Goal: Task Accomplishment & Management: Manage account settings

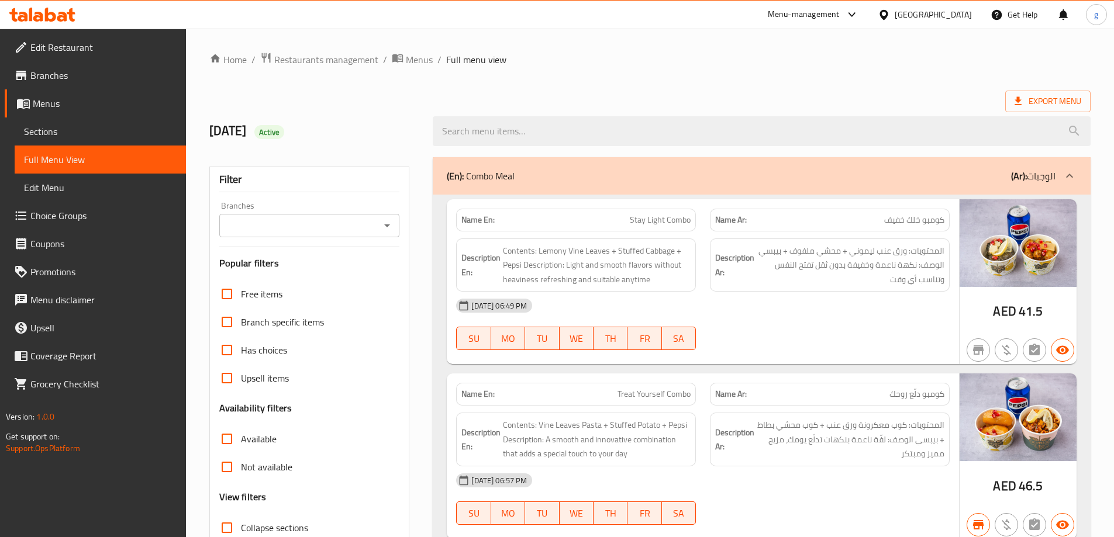
click at [54, 13] on icon at bounding box center [42, 15] width 66 height 14
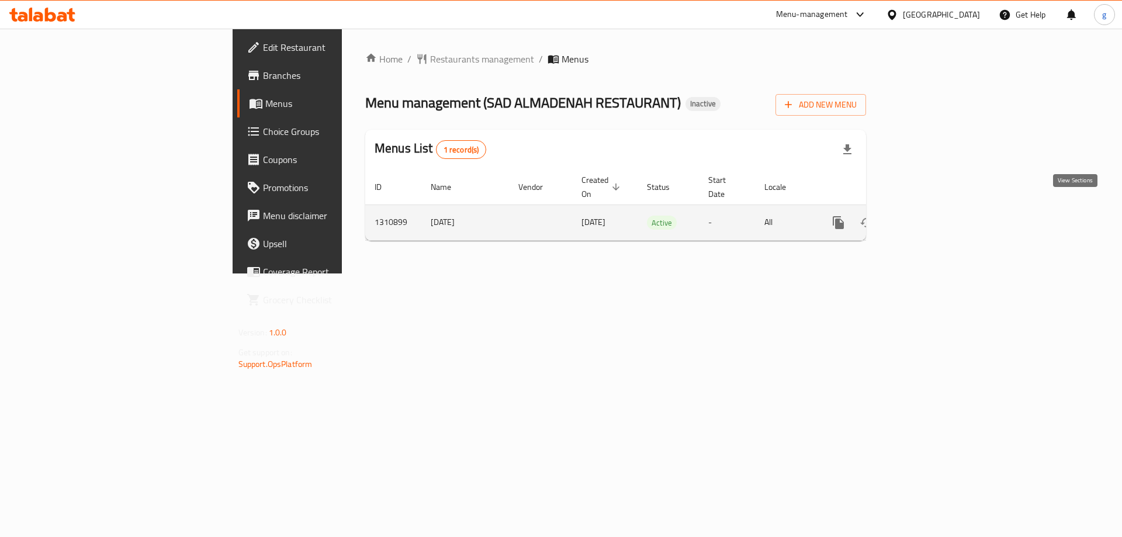
click at [930, 216] on icon "enhanced table" at bounding box center [923, 223] width 14 height 14
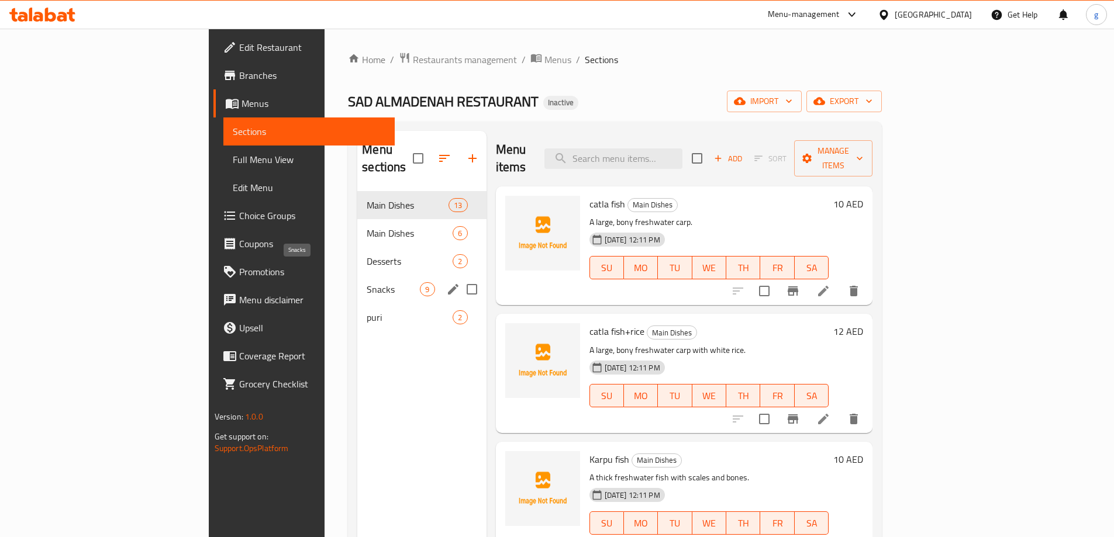
click at [367, 282] on span "Snacks" at bounding box center [393, 289] width 53 height 14
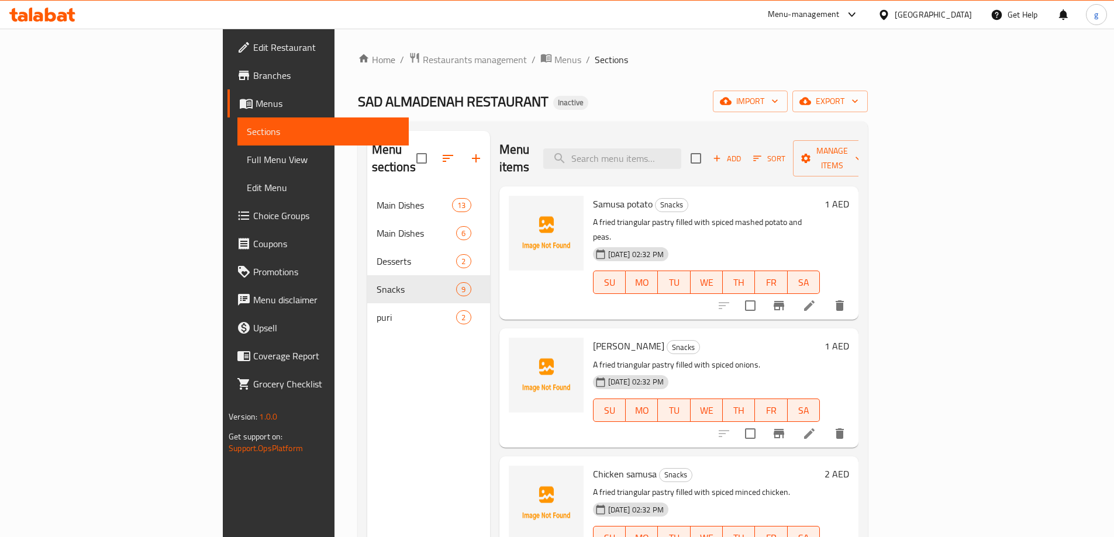
scroll to position [58, 0]
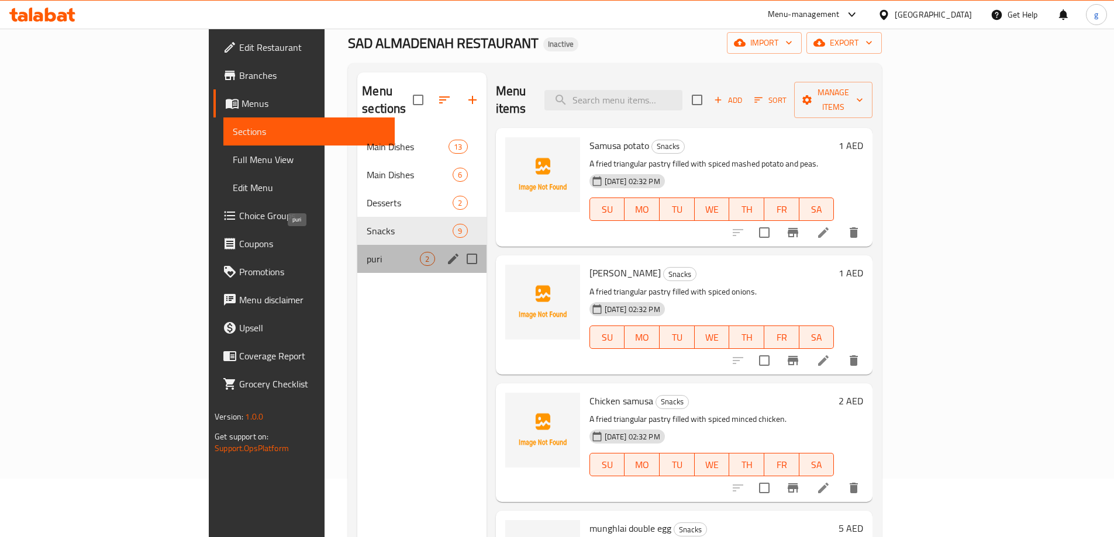
click at [367, 252] on span "puri" at bounding box center [393, 259] width 53 height 14
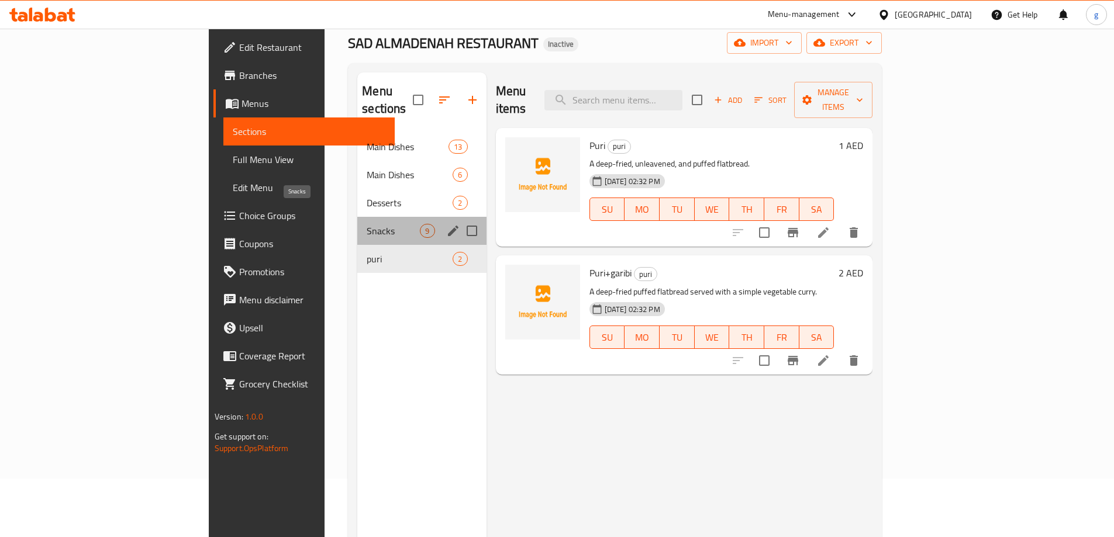
click at [367, 224] on span "Snacks" at bounding box center [393, 231] width 53 height 14
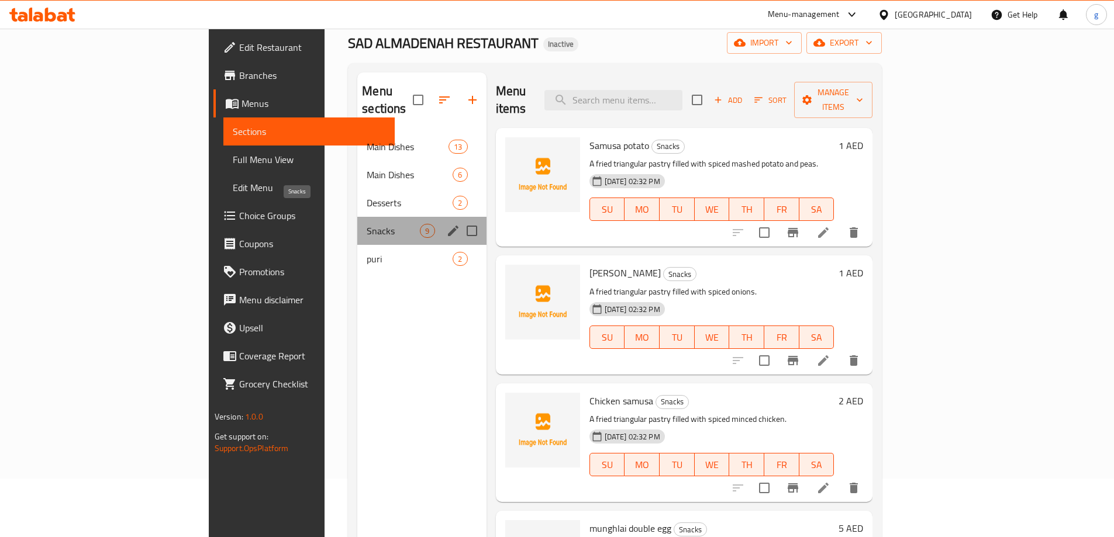
click at [367, 224] on span "Snacks" at bounding box center [393, 231] width 53 height 14
